Goal: Task Accomplishment & Management: Use online tool/utility

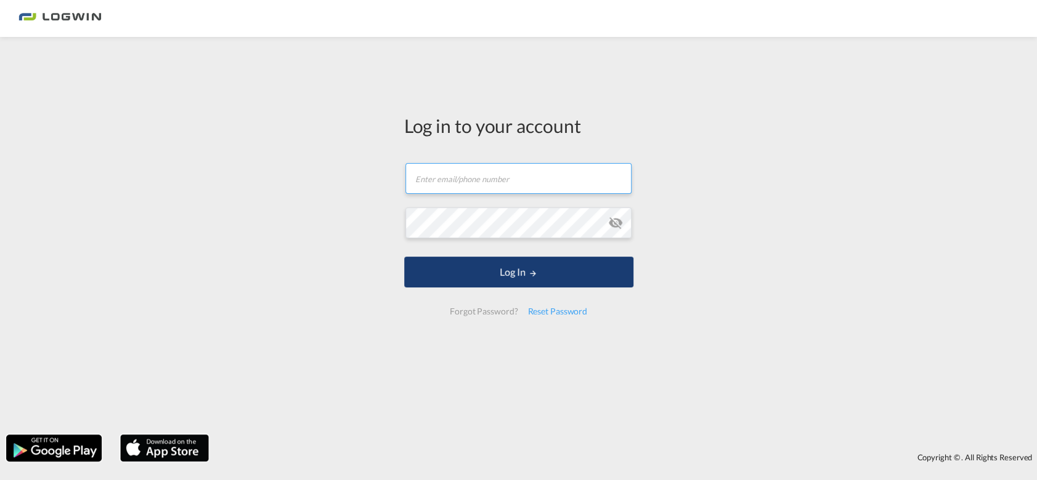
type input "[PERSON_NAME][EMAIL_ADDRESS][DOMAIN_NAME]"
click at [445, 277] on button "Log In" at bounding box center [518, 272] width 229 height 31
